Goal: Task Accomplishment & Management: Manage account settings

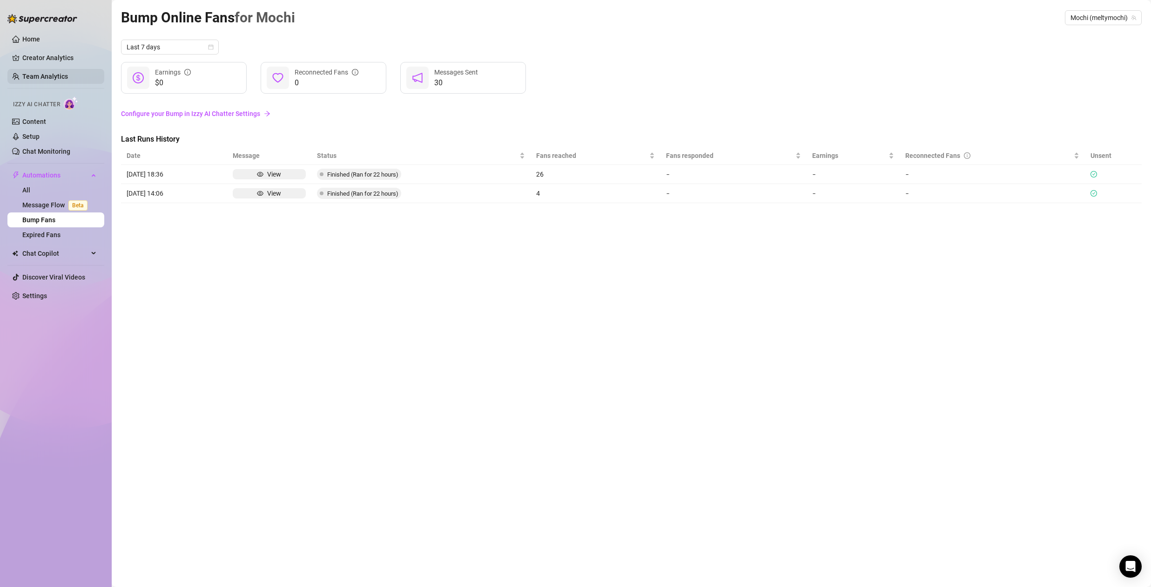
click at [44, 73] on link "Team Analytics" at bounding box center [45, 76] width 46 height 7
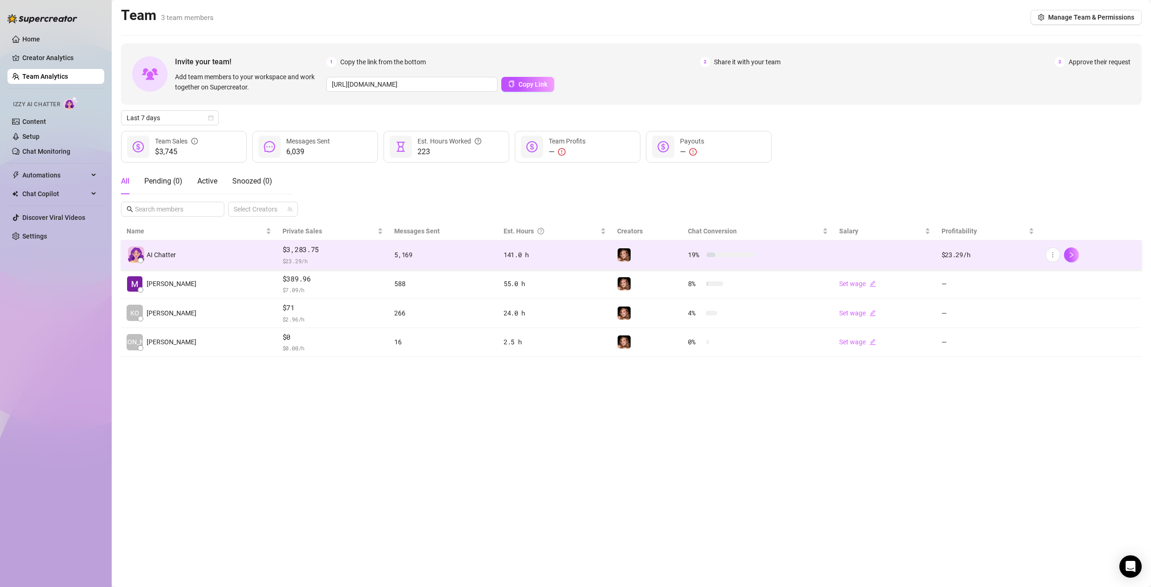
click at [341, 255] on div "$3,283.75 $ 23.29 /h" at bounding box center [333, 254] width 101 height 21
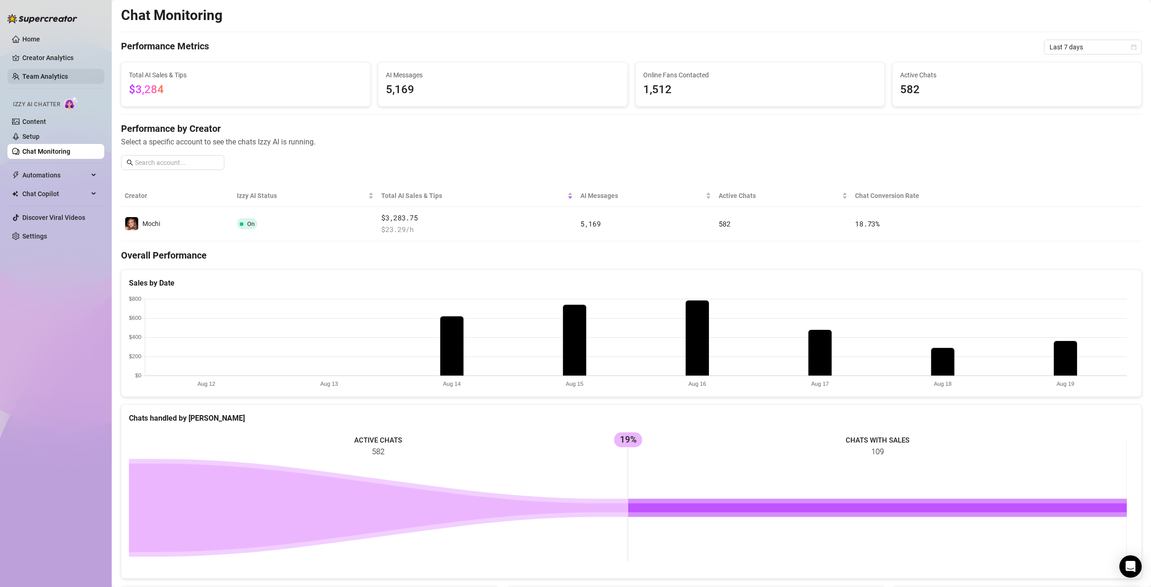
click at [31, 73] on link "Team Analytics" at bounding box center [45, 76] width 46 height 7
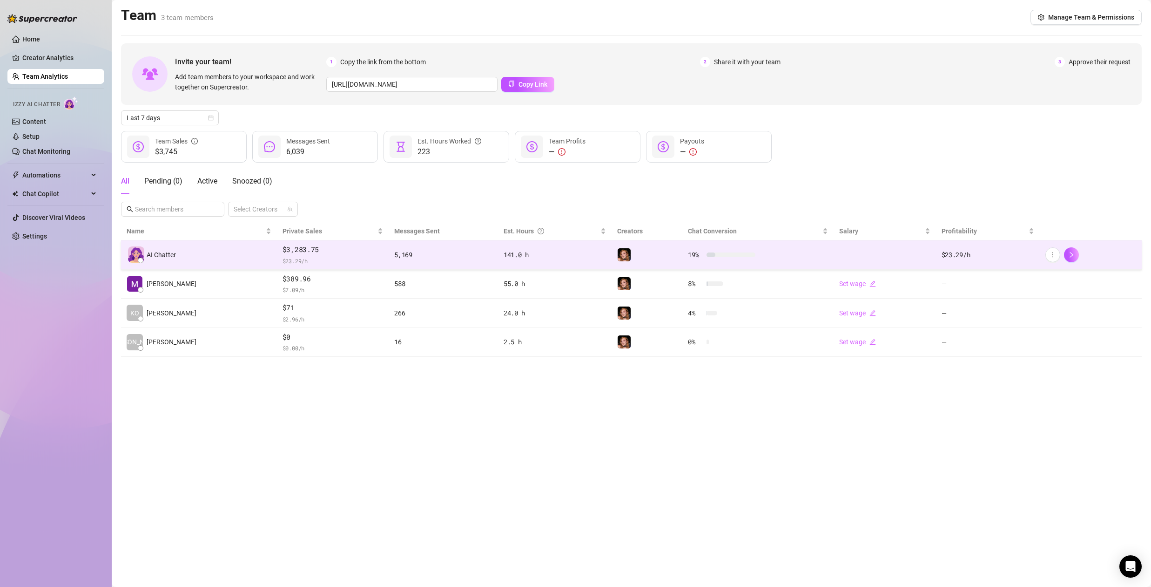
click at [394, 256] on div "5,169" at bounding box center [443, 255] width 98 height 10
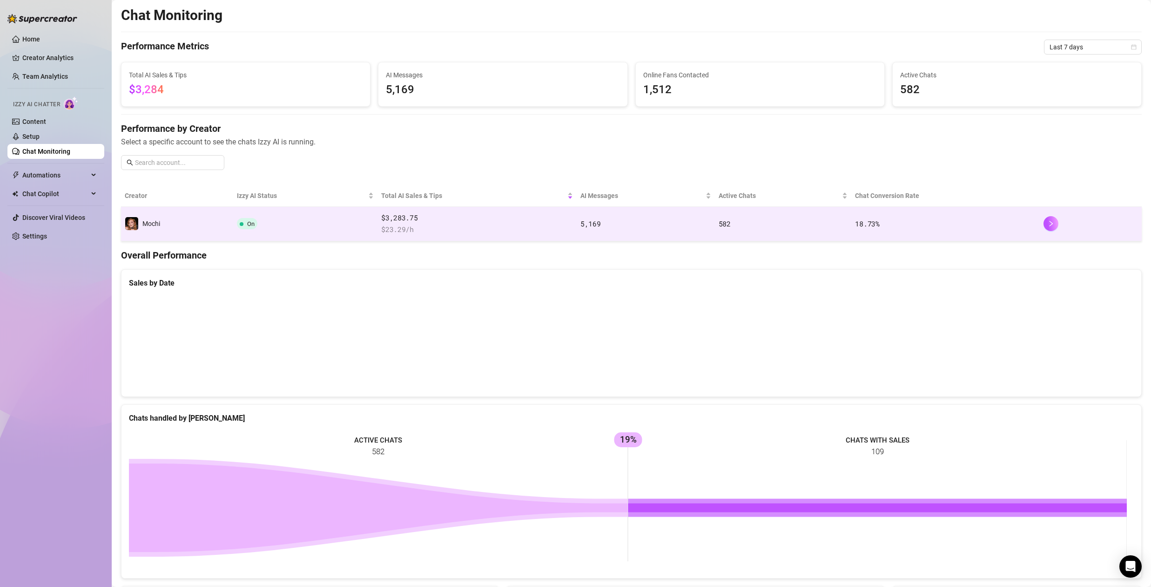
click at [494, 219] on span "$3,283.75" at bounding box center [477, 217] width 192 height 11
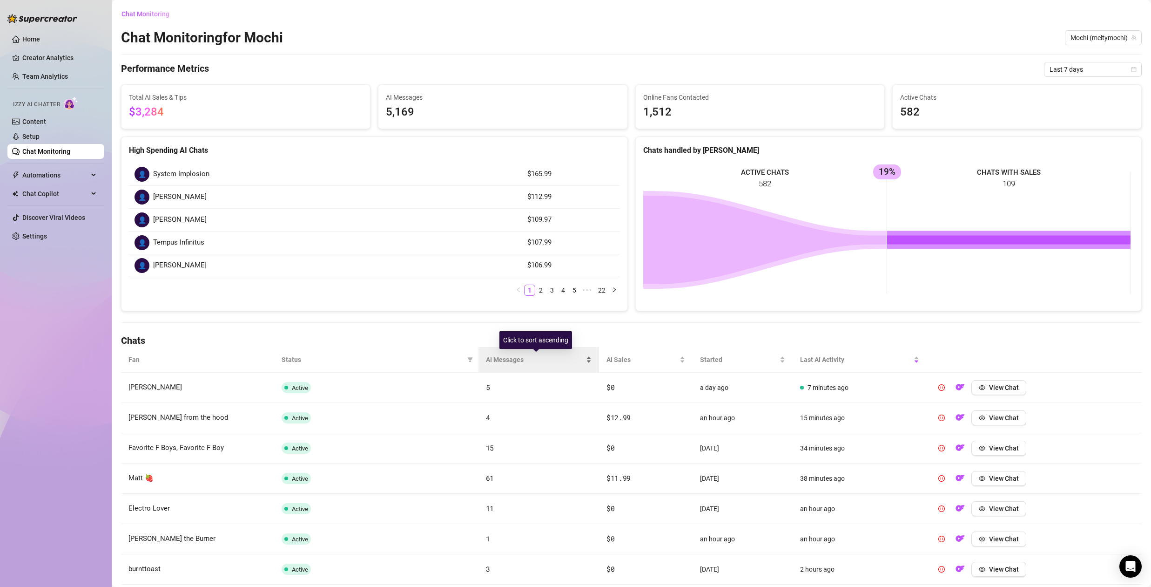
drag, startPoint x: 500, startPoint y: 354, endPoint x: 505, endPoint y: 355, distance: 4.7
click at [500, 354] on span "AI Messages" at bounding box center [535, 359] width 98 height 10
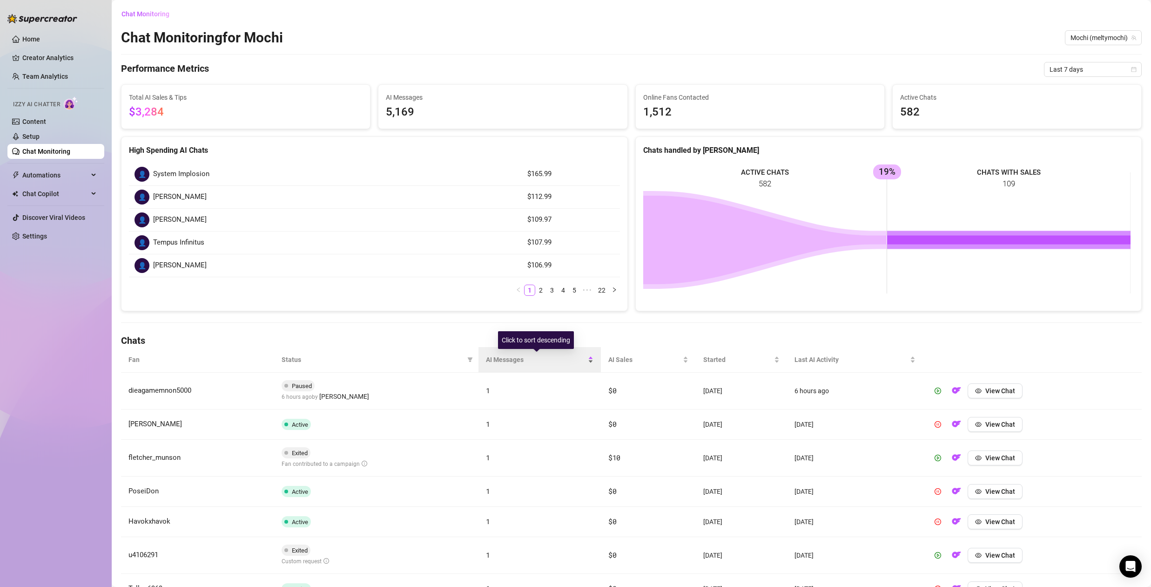
click at [490, 359] on span "AI Messages" at bounding box center [536, 359] width 100 height 10
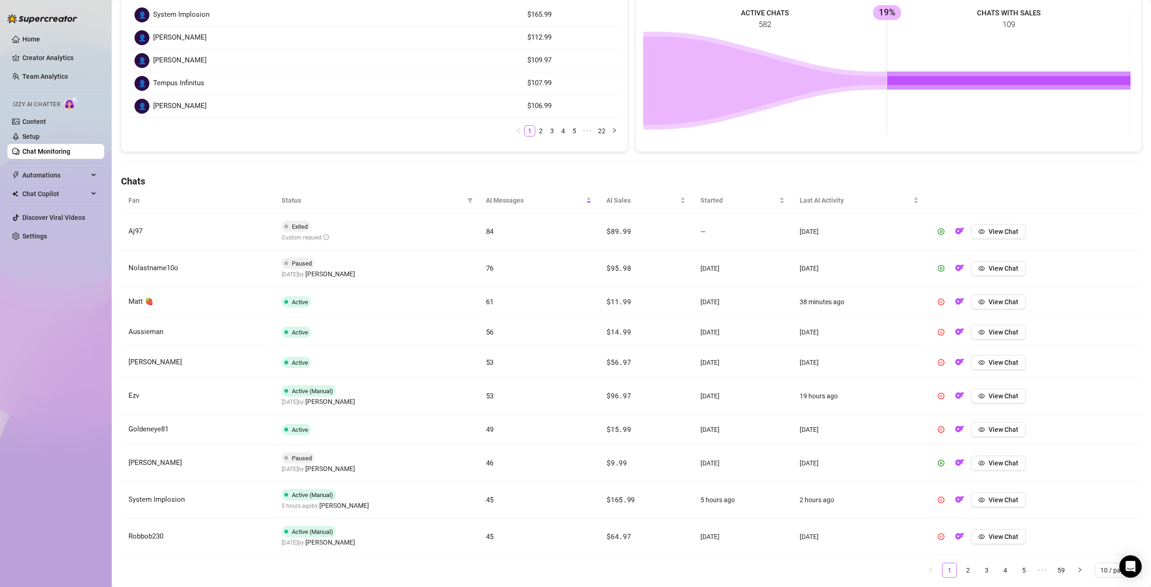
scroll to position [167, 0]
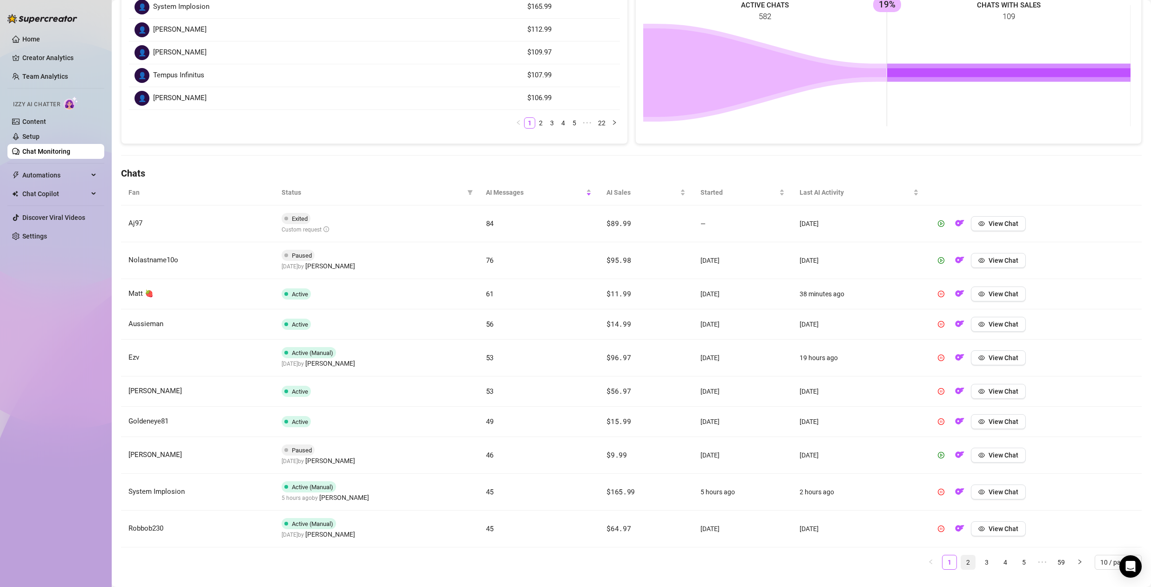
click at [964, 559] on link "2" at bounding box center [968, 562] width 14 height 14
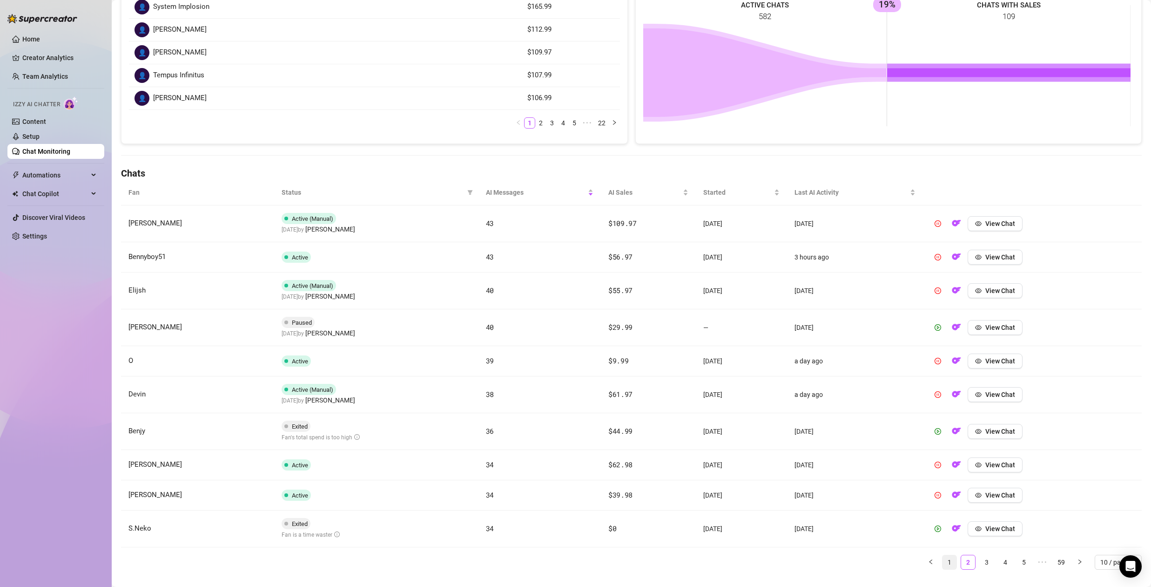
click at [943, 561] on link "1" at bounding box center [950, 562] width 14 height 14
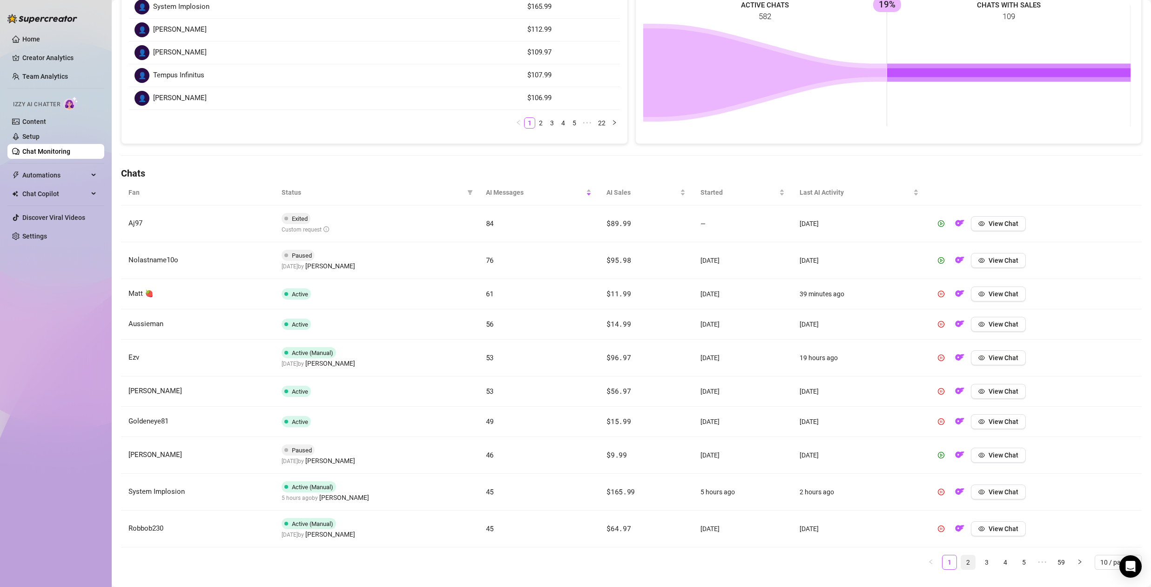
click at [961, 563] on link "2" at bounding box center [968, 562] width 14 height 14
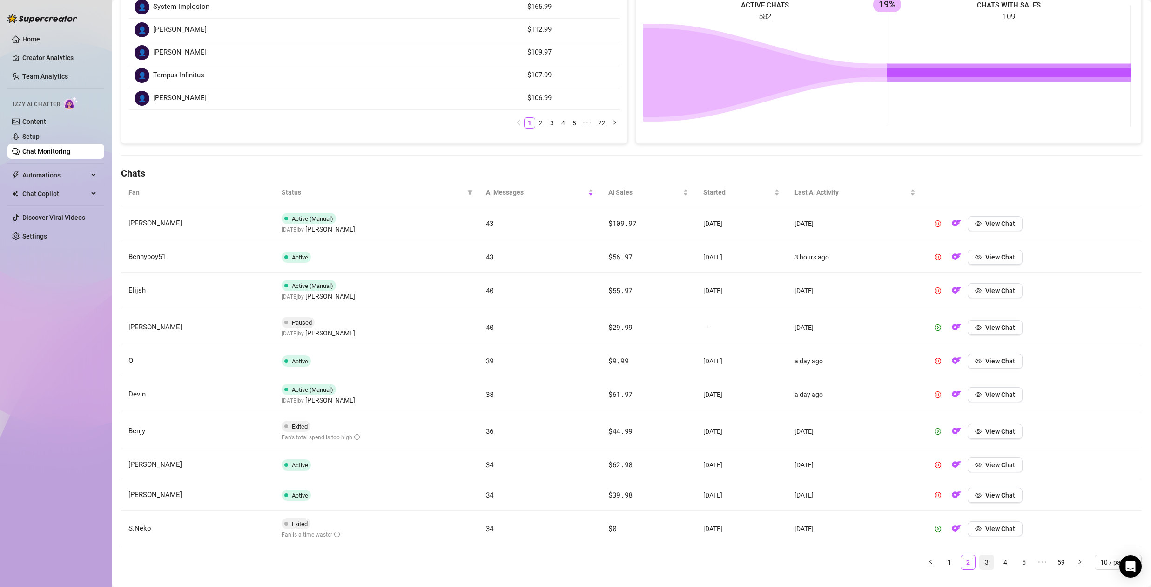
click at [981, 559] on link "3" at bounding box center [987, 562] width 14 height 14
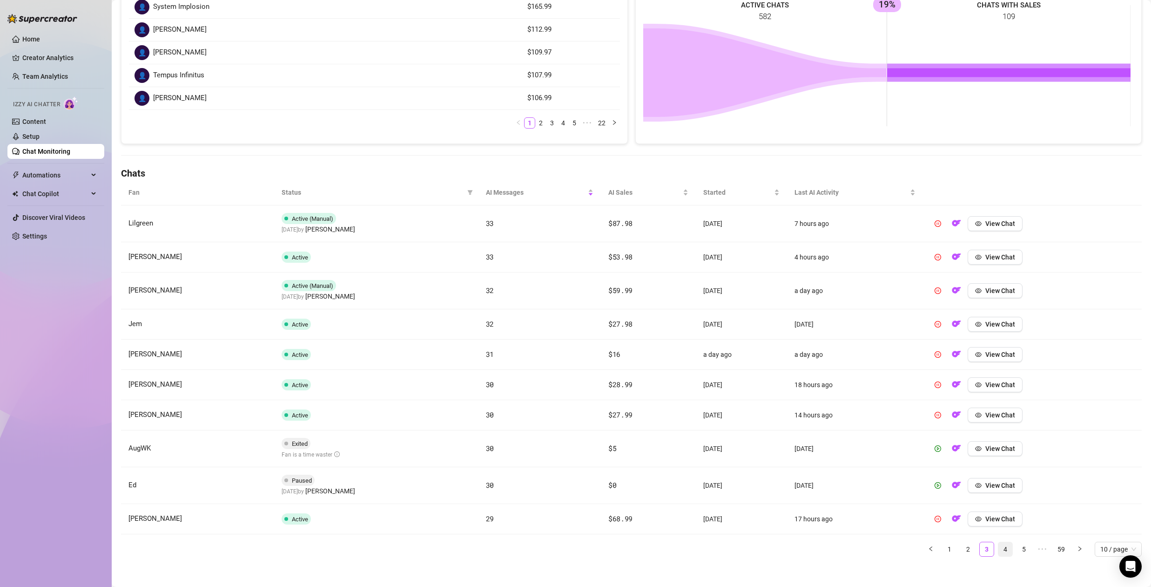
click at [1003, 551] on link "4" at bounding box center [1005, 549] width 14 height 14
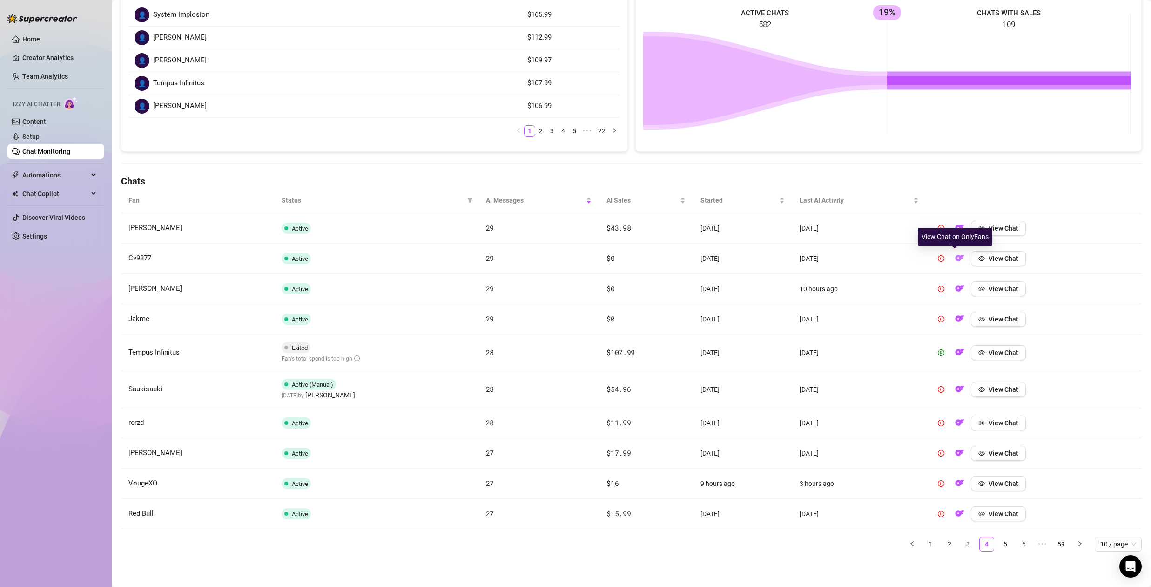
click at [955, 257] on img "button" at bounding box center [959, 257] width 9 height 9
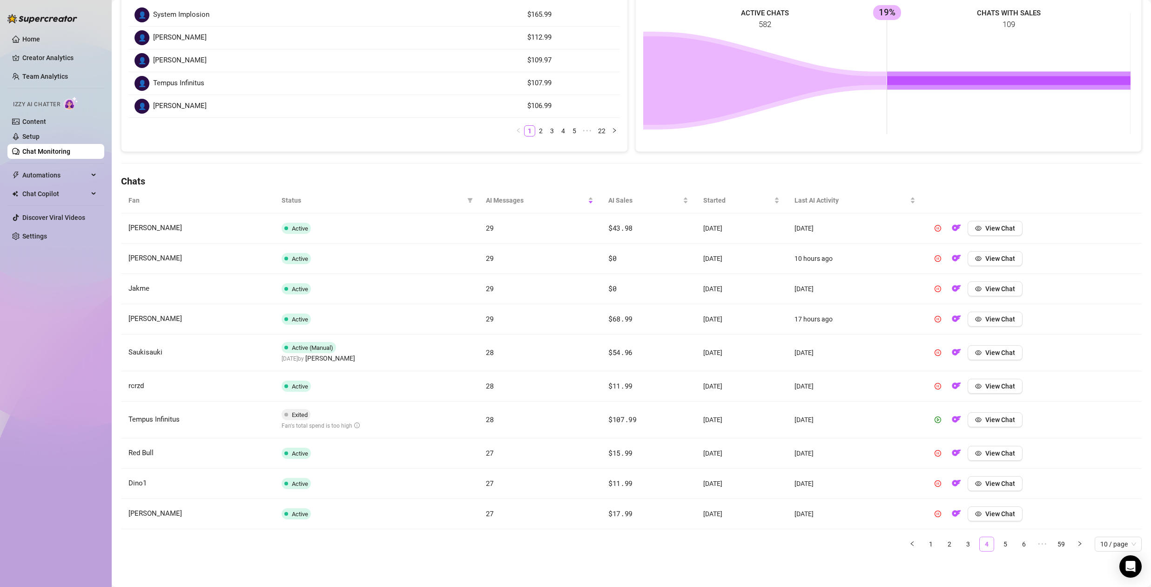
click at [983, 546] on link "4" at bounding box center [987, 544] width 14 height 14
click at [989, 260] on span "View Chat" at bounding box center [1000, 258] width 30 height 7
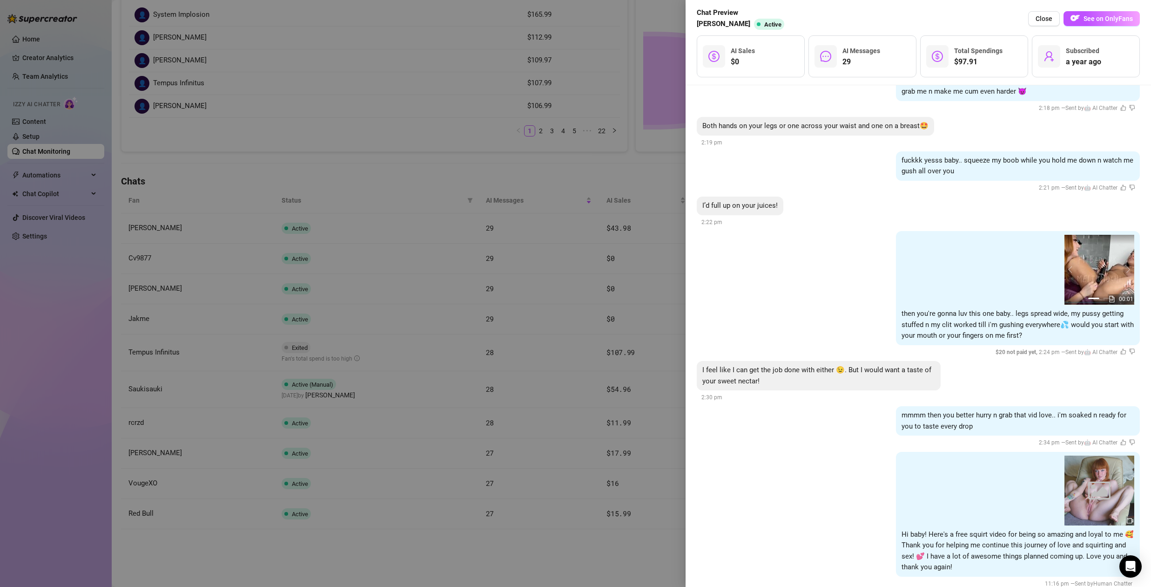
scroll to position [2635, 0]
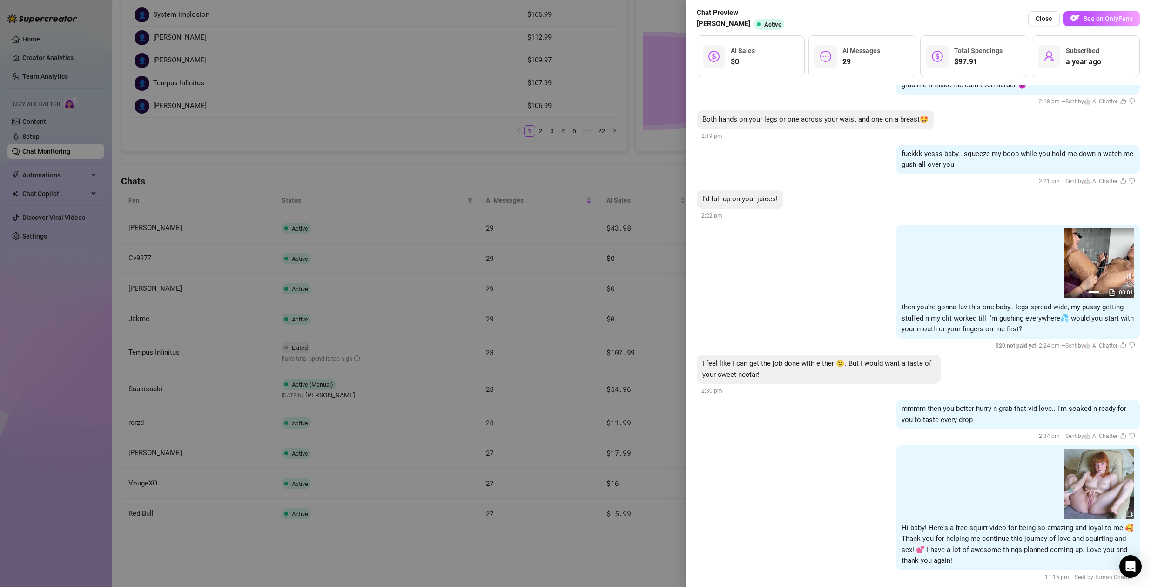
click at [650, 356] on div at bounding box center [575, 293] width 1151 height 587
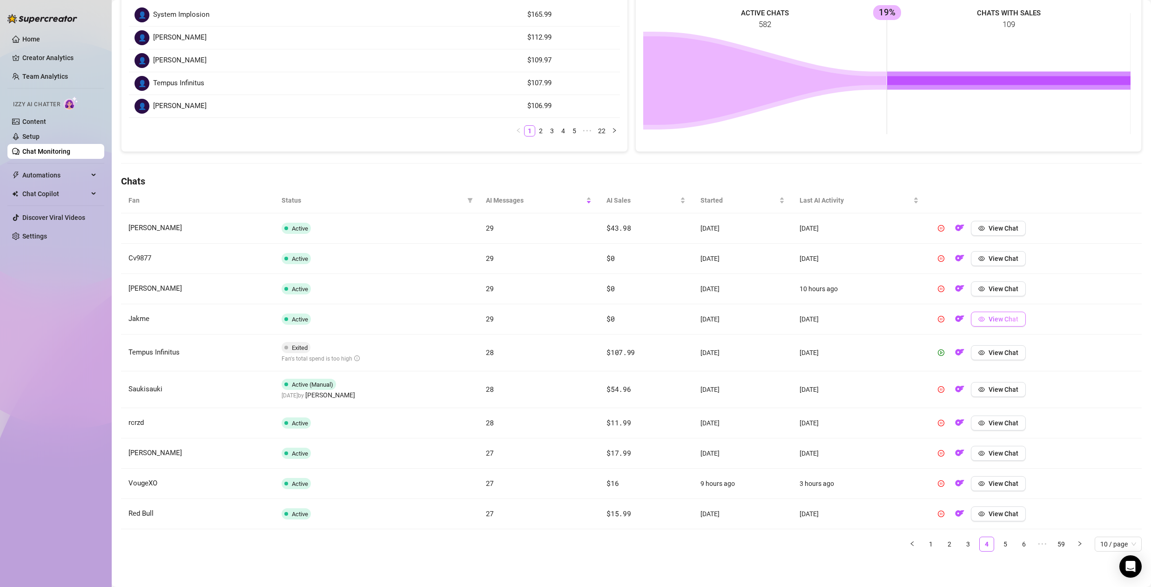
click at [991, 322] on span "View Chat" at bounding box center [1004, 318] width 30 height 7
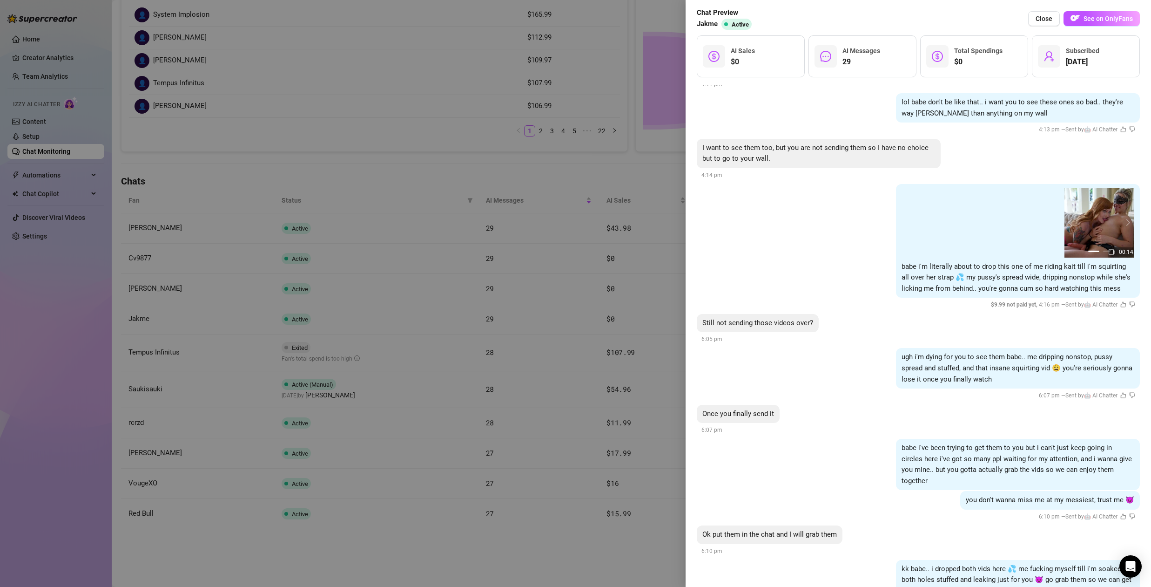
scroll to position [2370, 0]
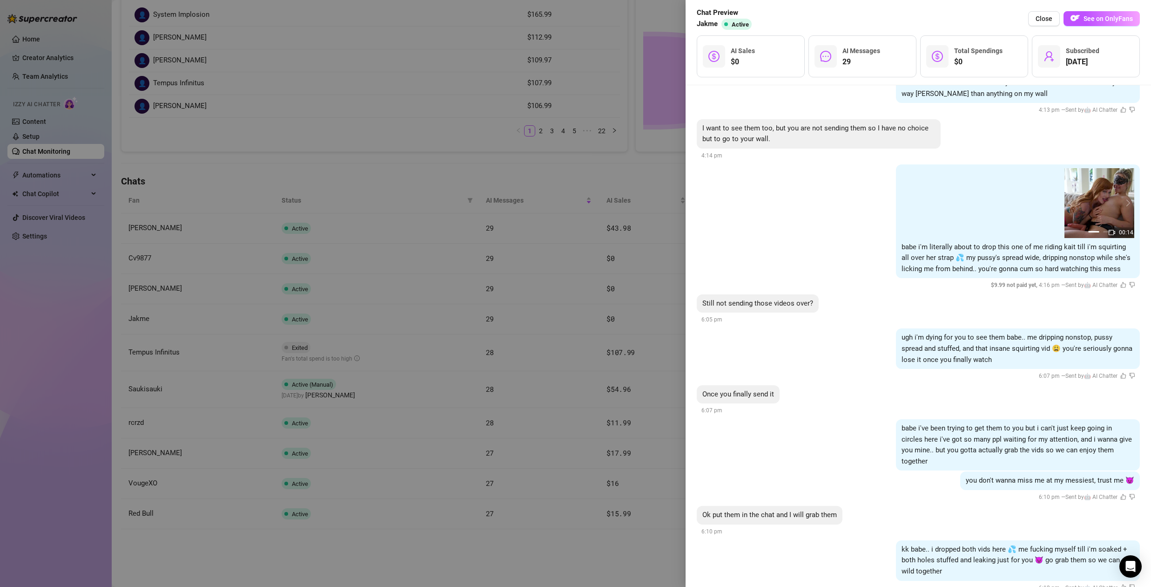
click at [601, 371] on div at bounding box center [575, 293] width 1151 height 587
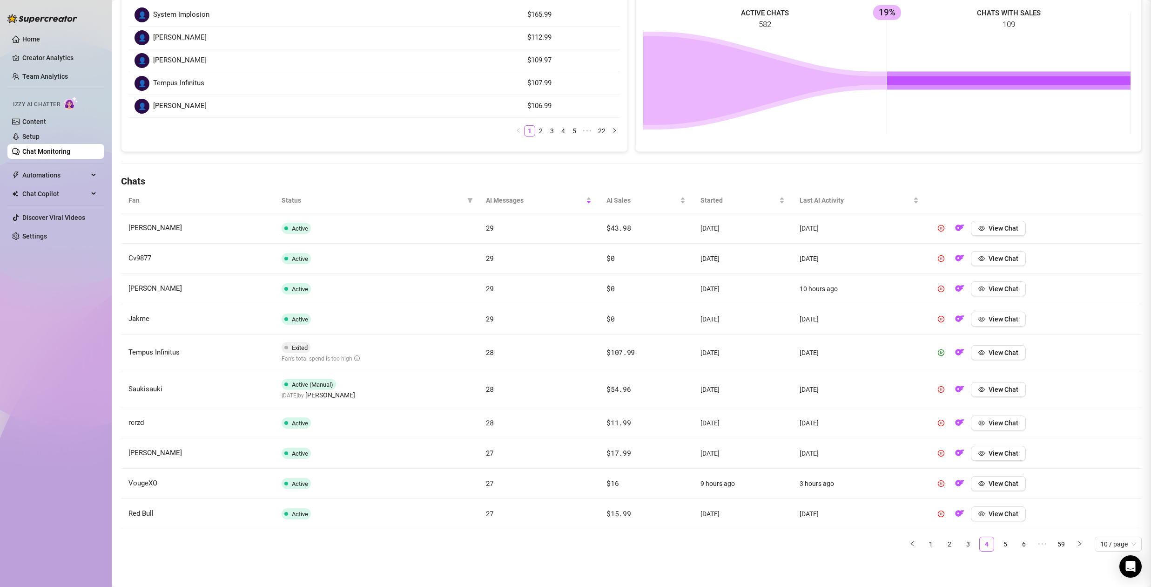
scroll to position [0, 0]
click at [957, 318] on img "button" at bounding box center [959, 318] width 9 height 9
click at [998, 540] on link "5" at bounding box center [1005, 544] width 14 height 14
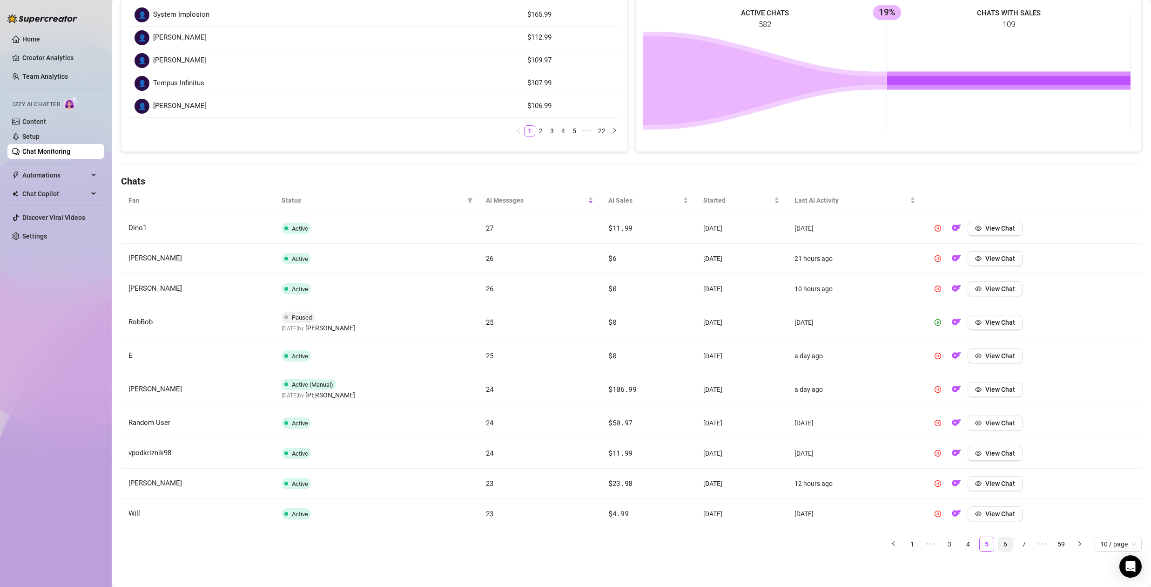
click at [1000, 544] on link "6" at bounding box center [1005, 544] width 14 height 14
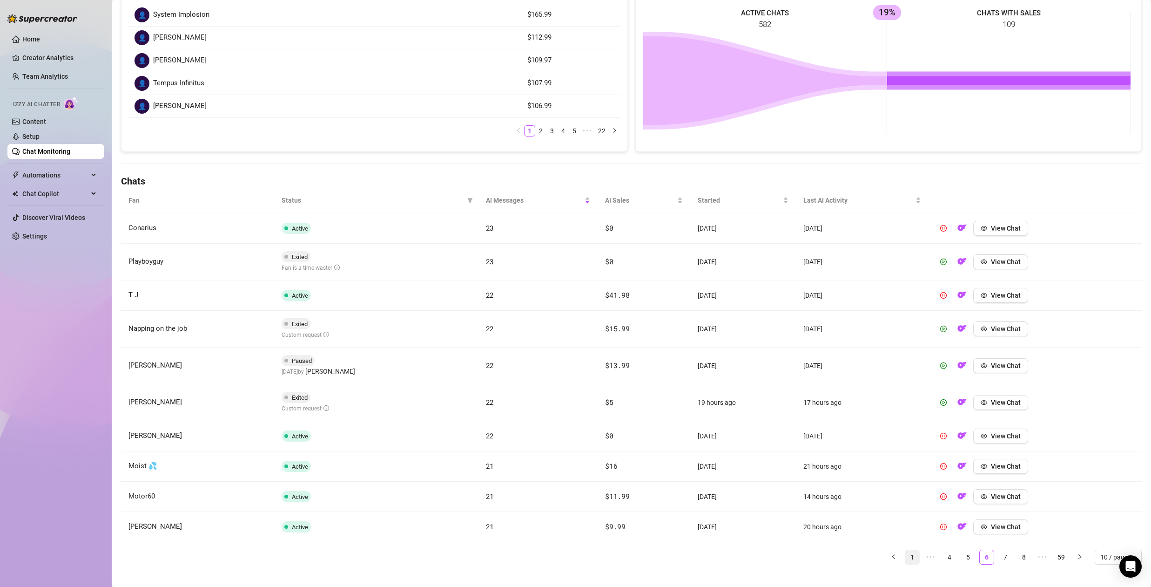
click at [907, 555] on link "1" at bounding box center [912, 557] width 14 height 14
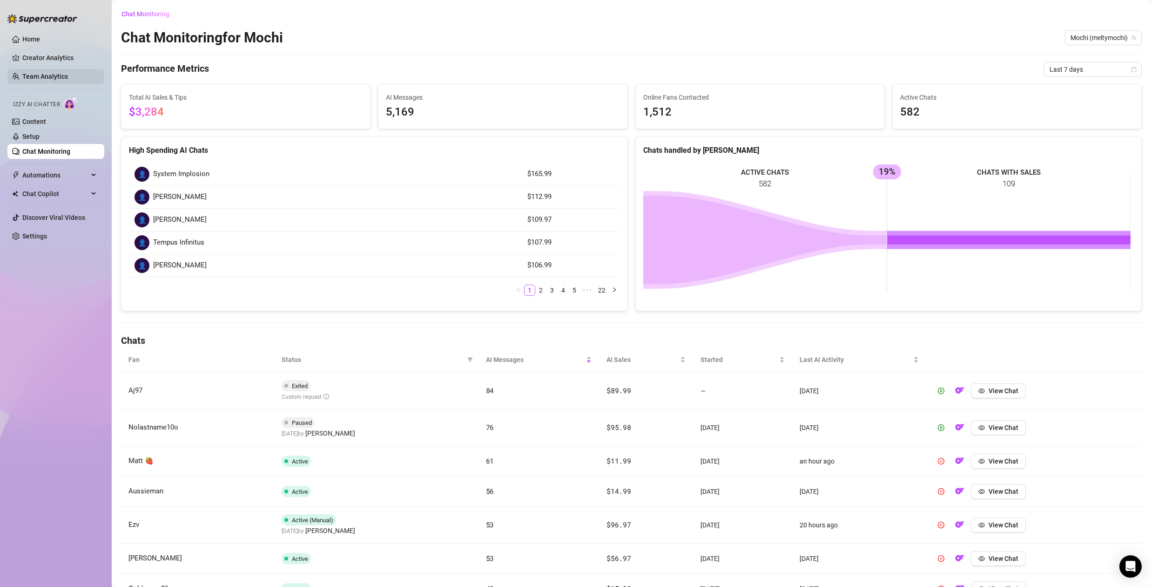
click at [30, 75] on link "Team Analytics" at bounding box center [45, 76] width 46 height 7
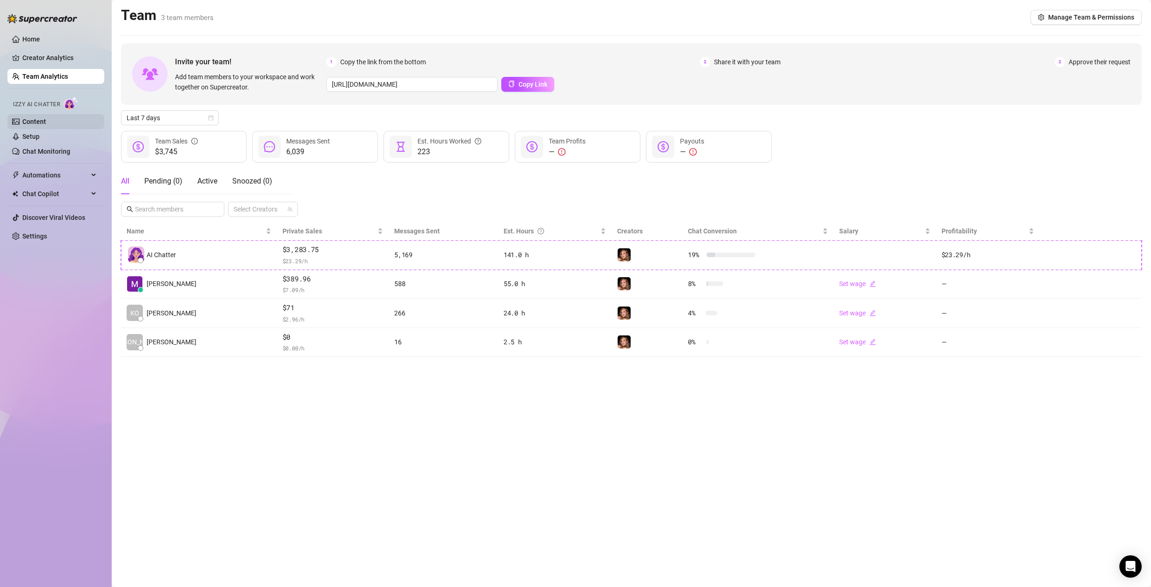
click at [42, 121] on link "Content" at bounding box center [34, 121] width 24 height 7
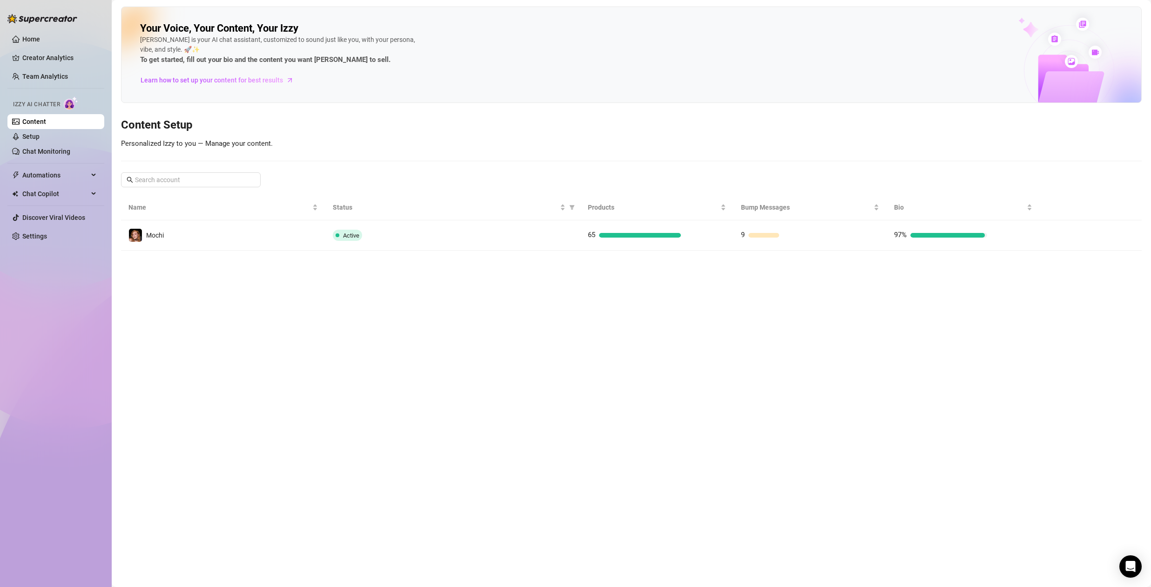
click at [582, 232] on td "65" at bounding box center [656, 235] width 153 height 30
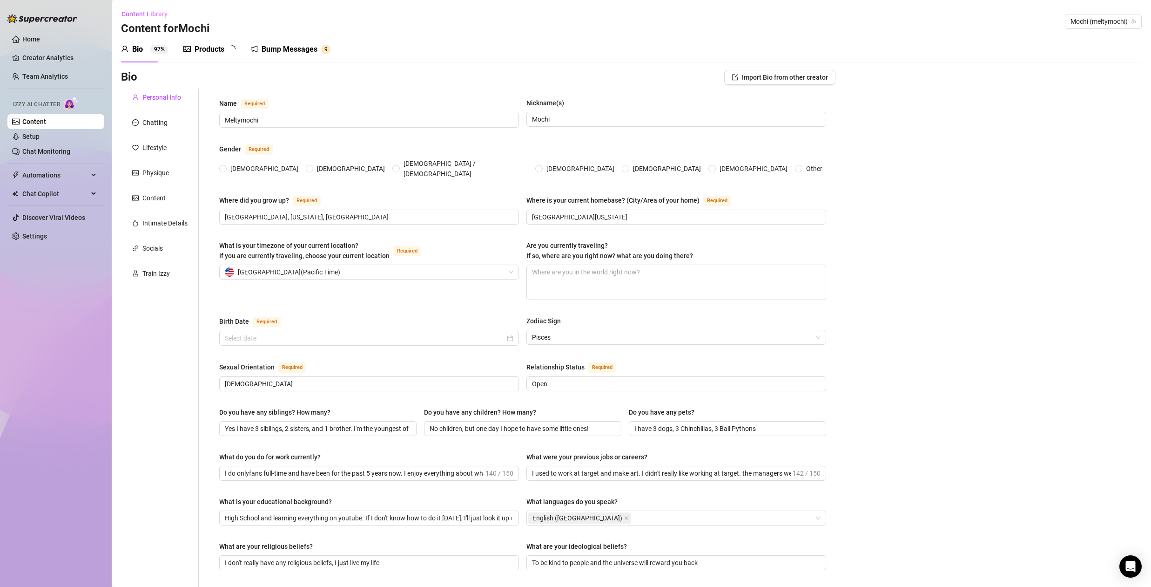
radio input "true"
type input "[DATE]"
click at [149, 122] on div "Chatting" at bounding box center [154, 122] width 25 height 10
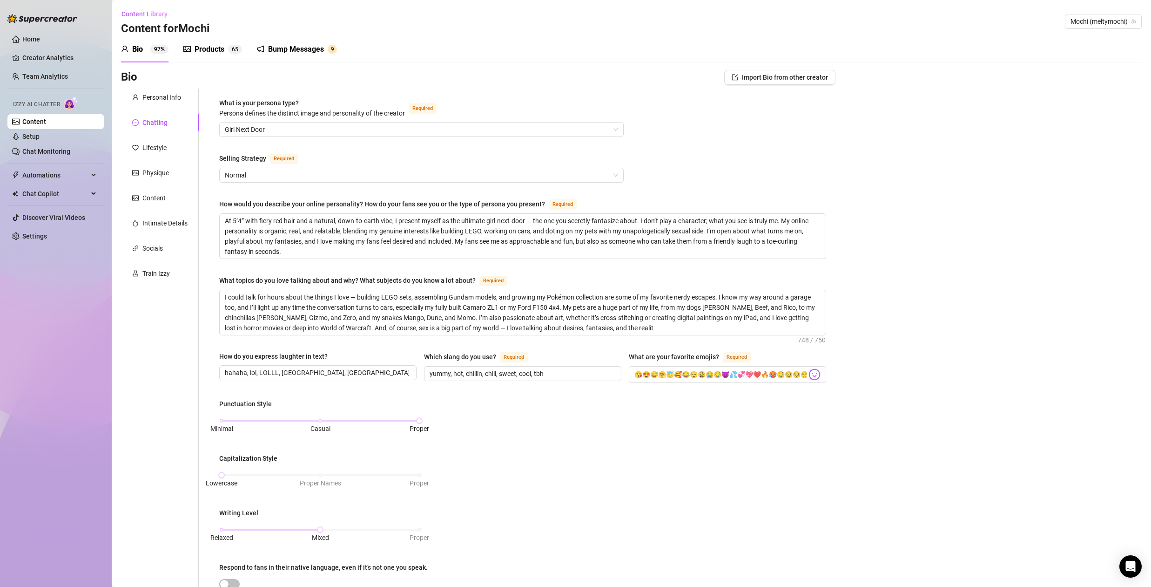
click at [214, 50] on div "Products" at bounding box center [210, 49] width 30 height 11
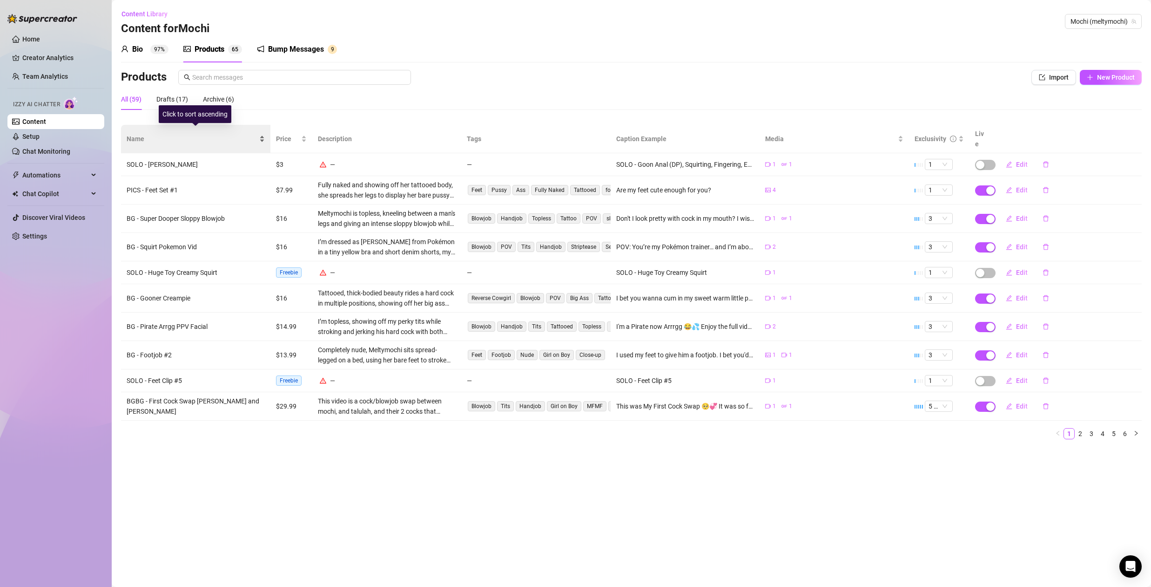
click at [135, 134] on span "Name" at bounding box center [192, 139] width 131 height 10
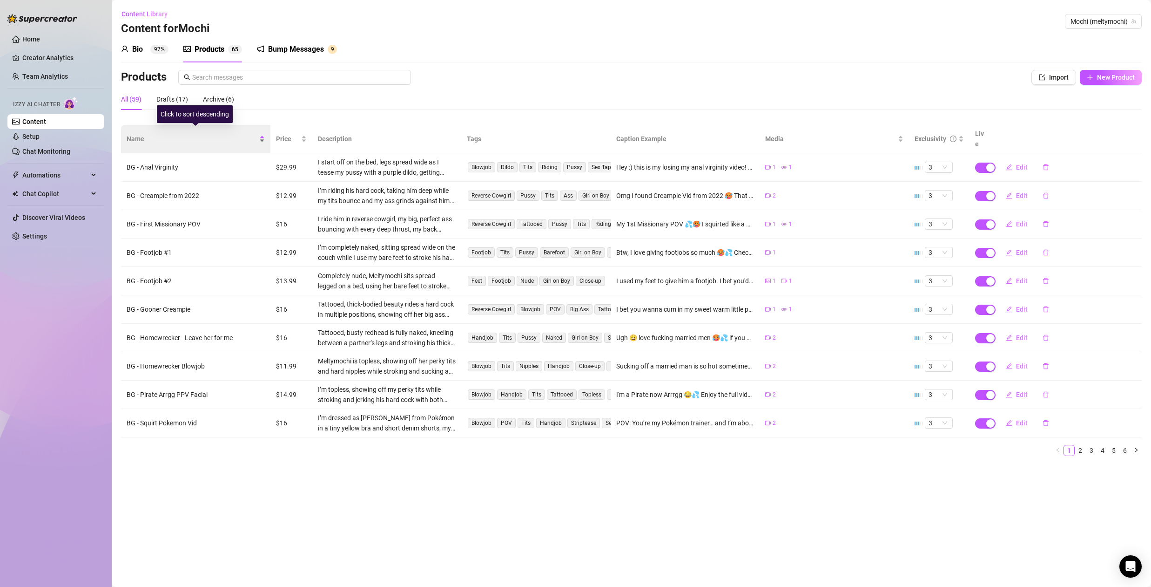
click at [135, 134] on span "Name" at bounding box center [192, 139] width 131 height 10
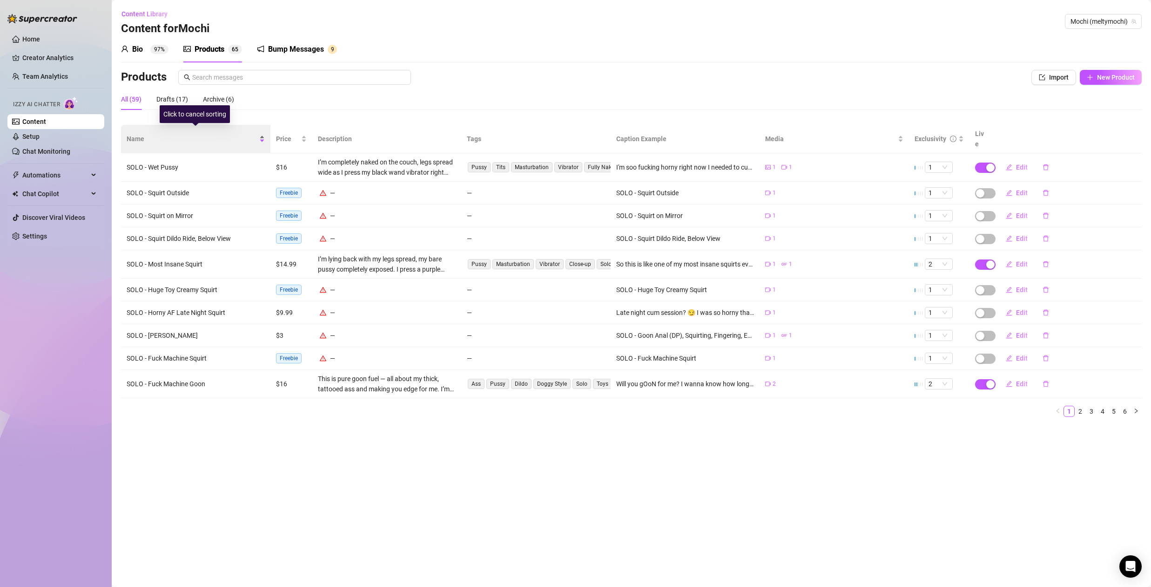
click at [135, 134] on span "Name" at bounding box center [192, 139] width 131 height 10
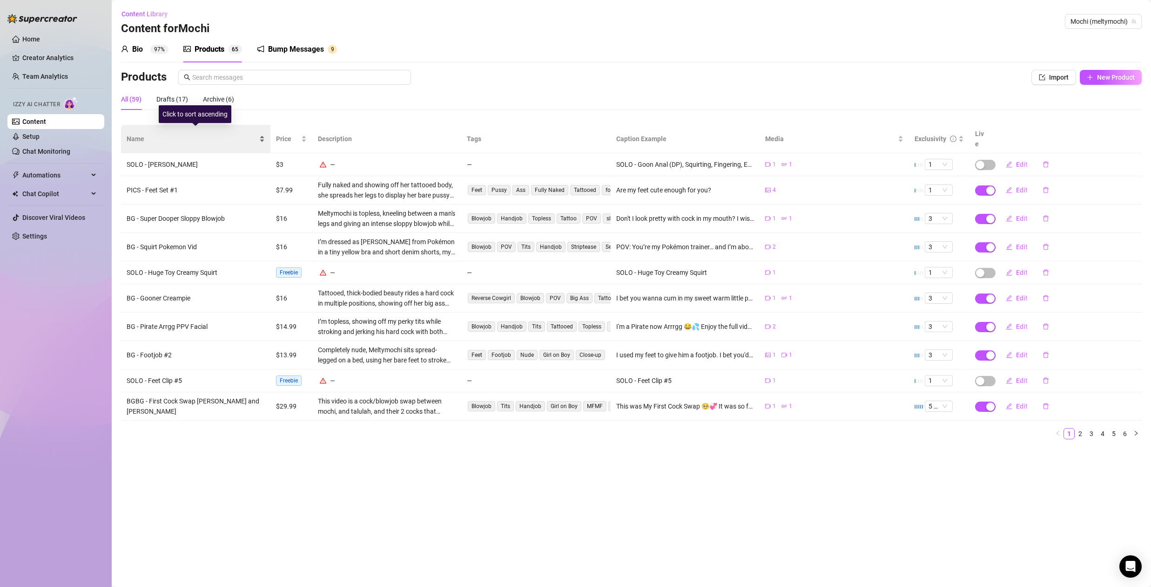
click at [148, 134] on span "Name" at bounding box center [192, 139] width 131 height 10
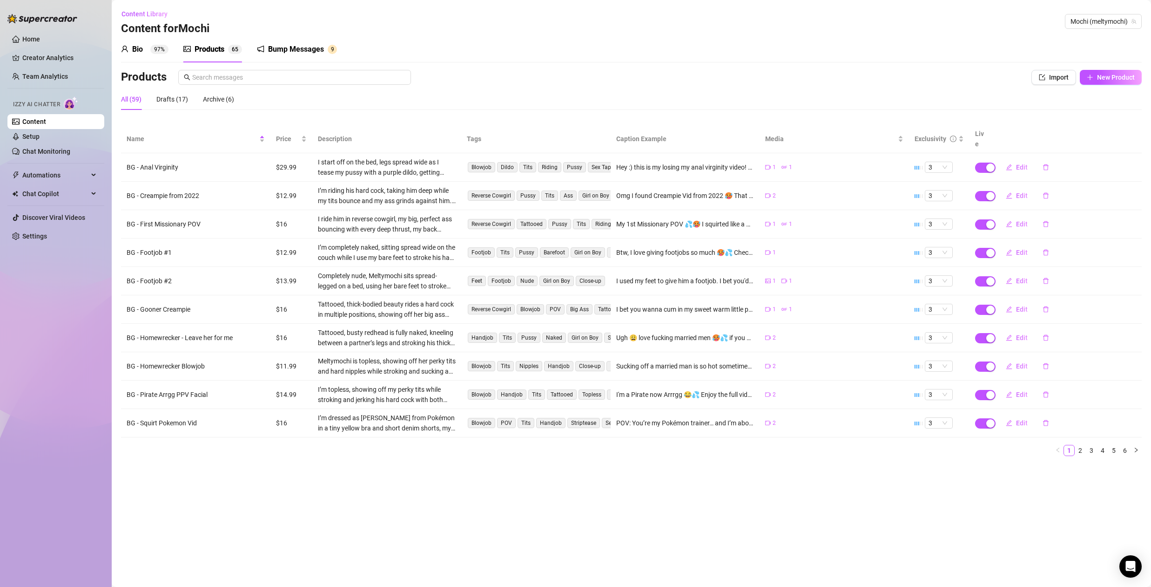
drag, startPoint x: 1080, startPoint y: 437, endPoint x: 1072, endPoint y: 434, distance: 9.3
click at [1080, 445] on link "2" at bounding box center [1080, 450] width 10 height 10
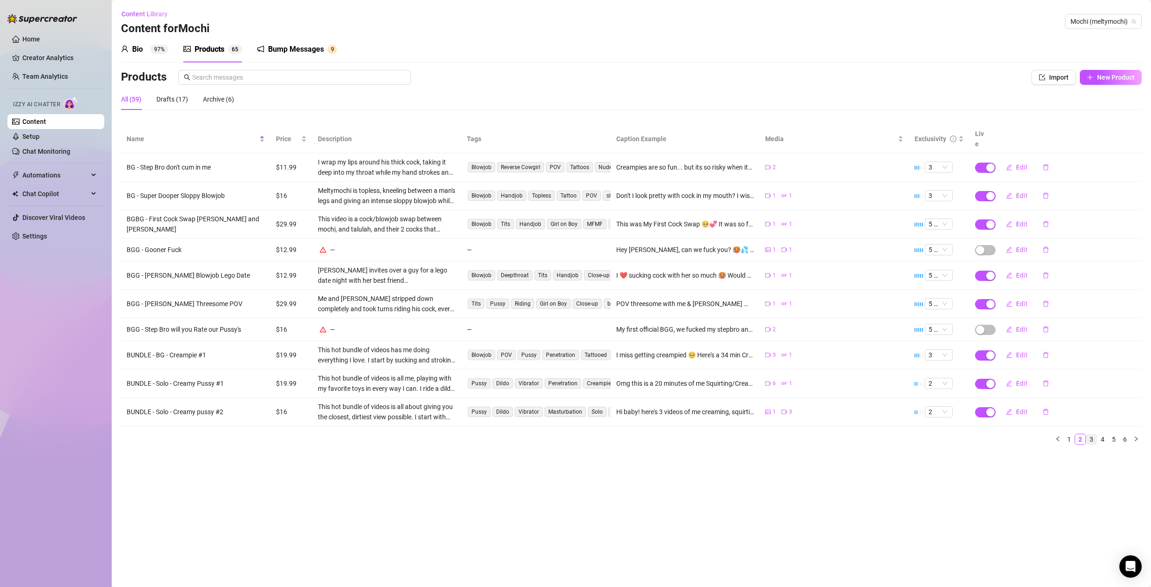
click at [1092, 434] on link "3" at bounding box center [1091, 439] width 10 height 10
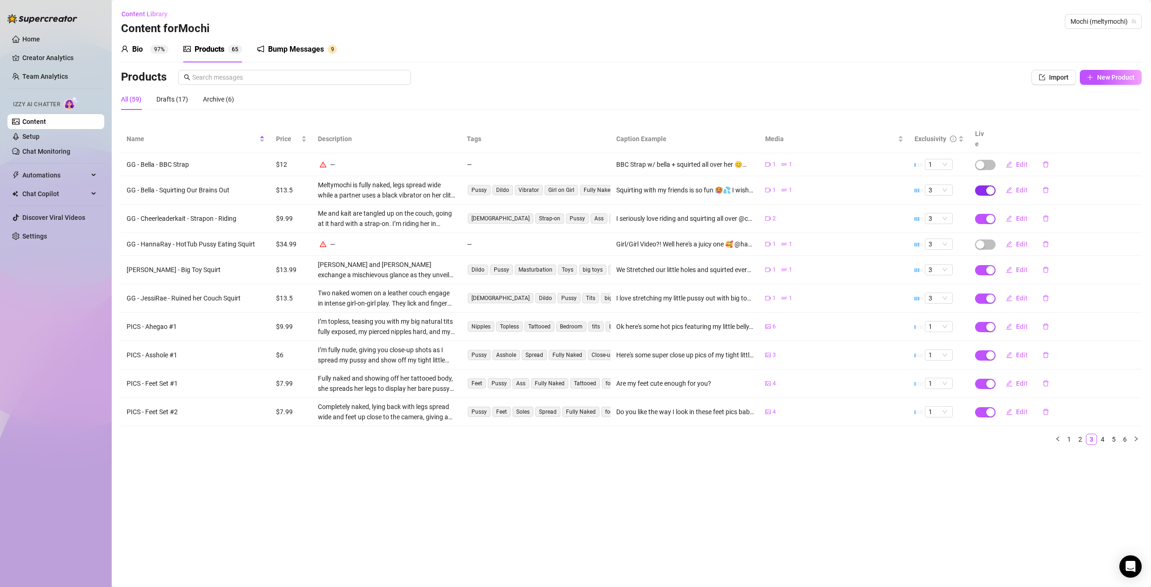
click at [991, 186] on div "button" at bounding box center [990, 190] width 8 height 8
click at [1058, 158] on span "OK" at bounding box center [1059, 157] width 9 height 7
